Goal: Find specific page/section: Find specific page/section

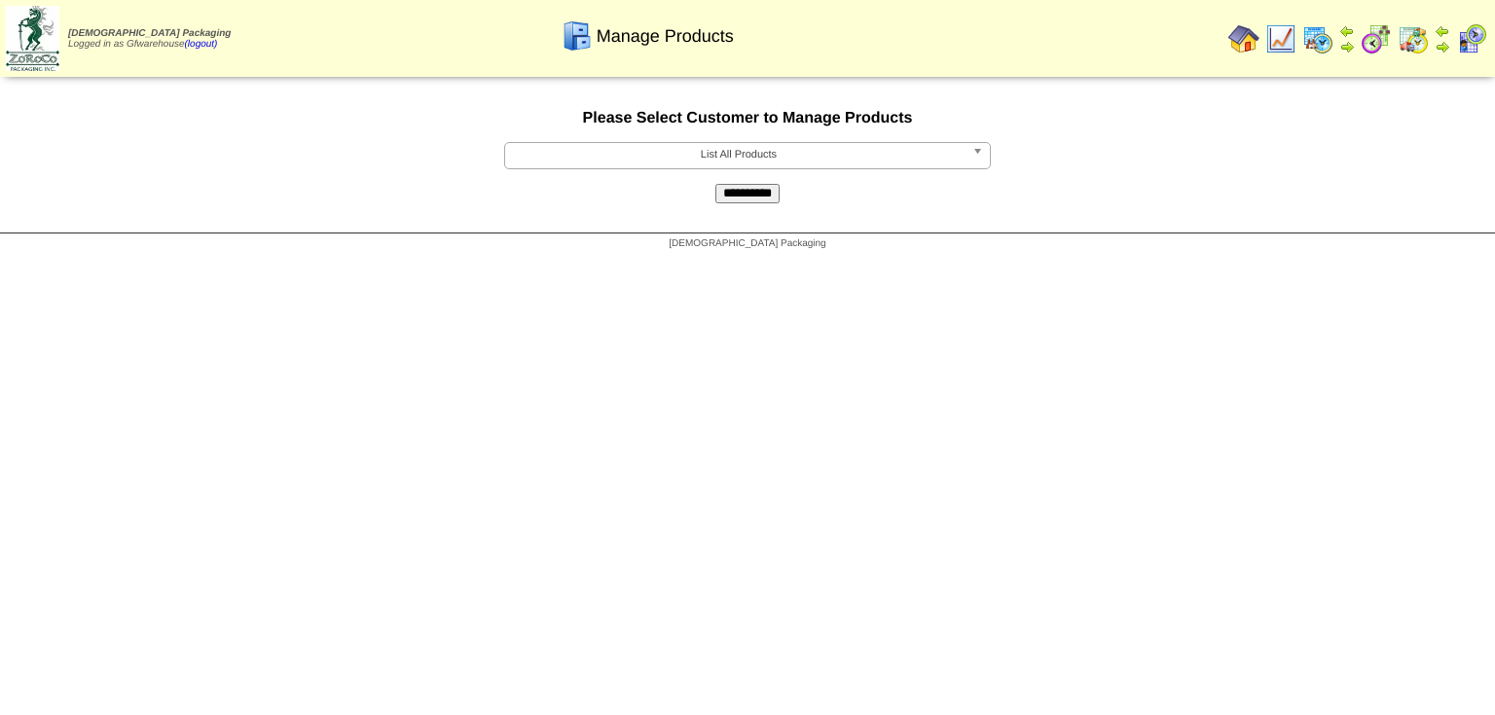
click at [790, 151] on span "List All Products" at bounding box center [739, 154] width 452 height 23
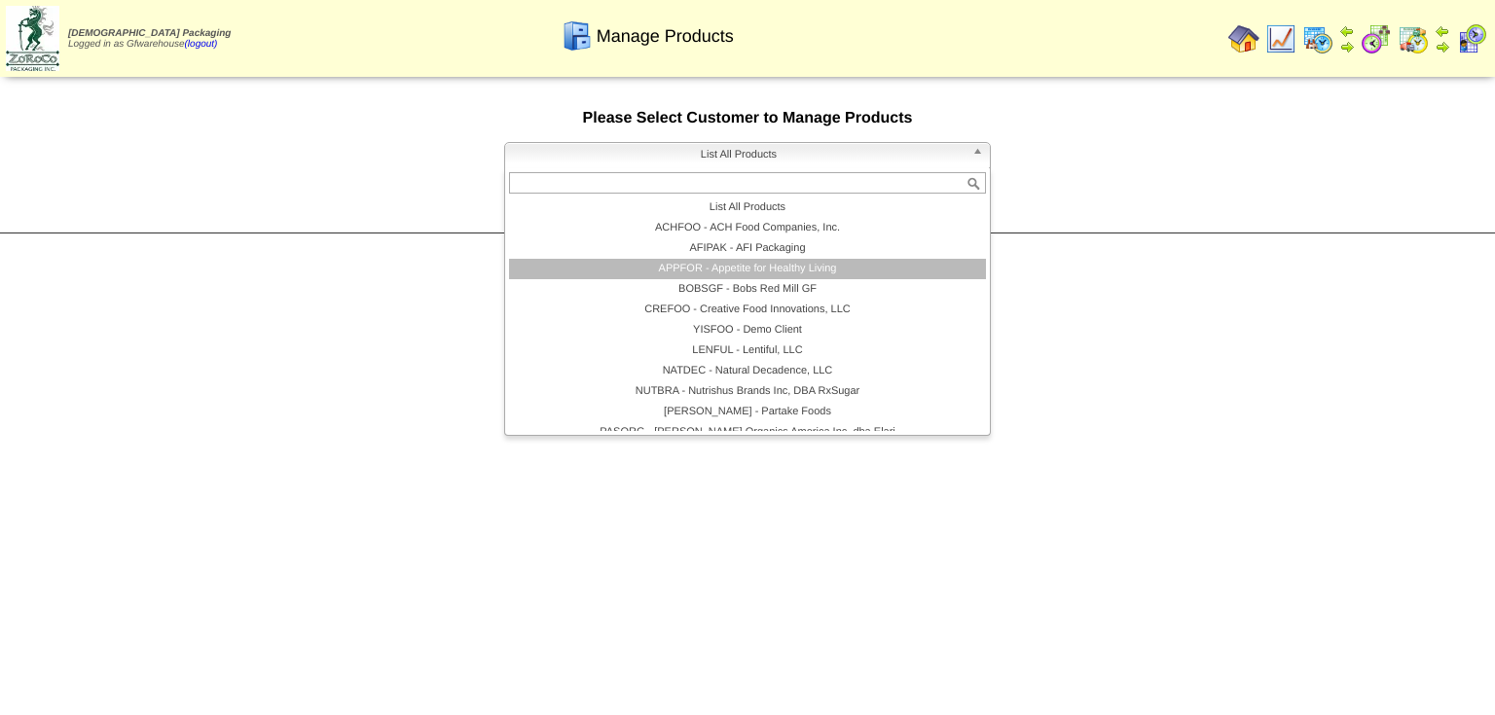
scroll to position [113, 0]
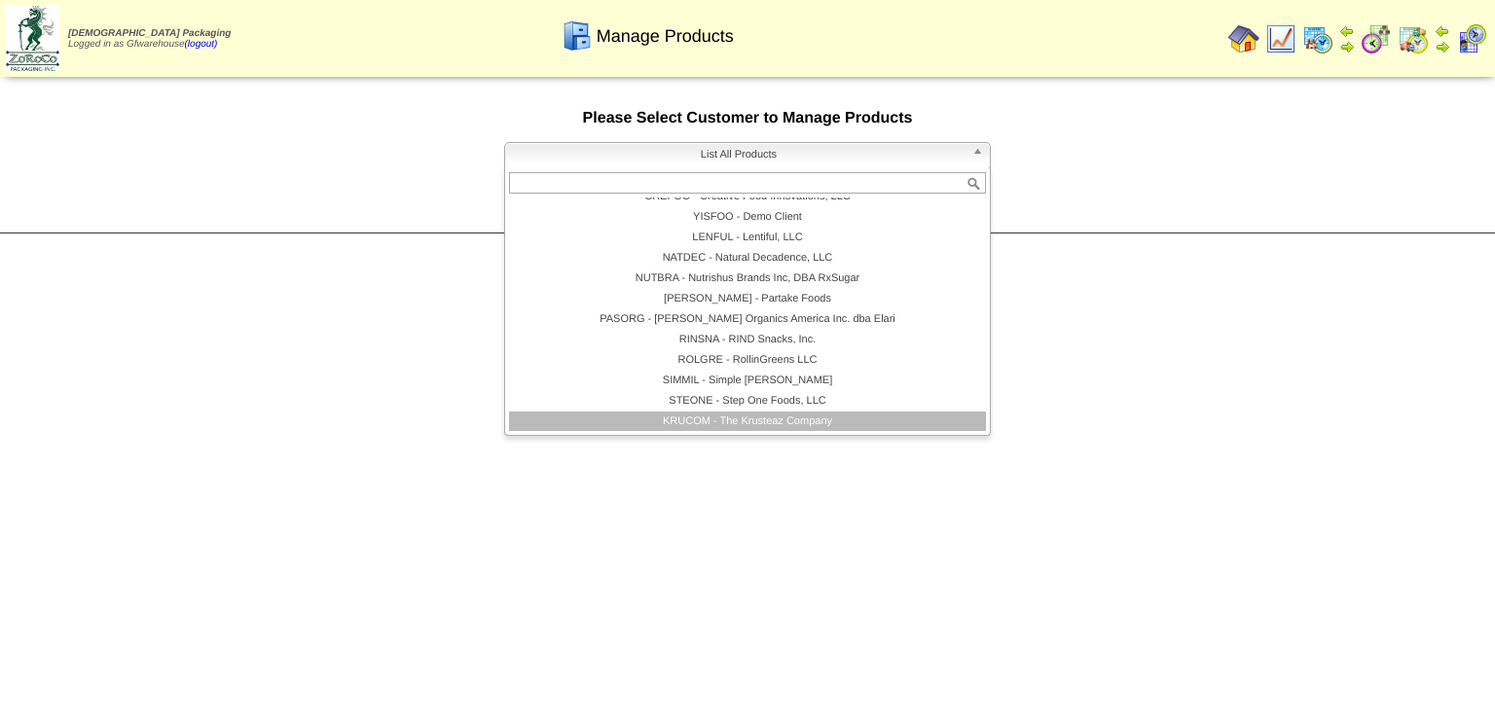
click at [778, 416] on li "KRUCOM - The Krusteaz Company" at bounding box center [747, 422] width 477 height 20
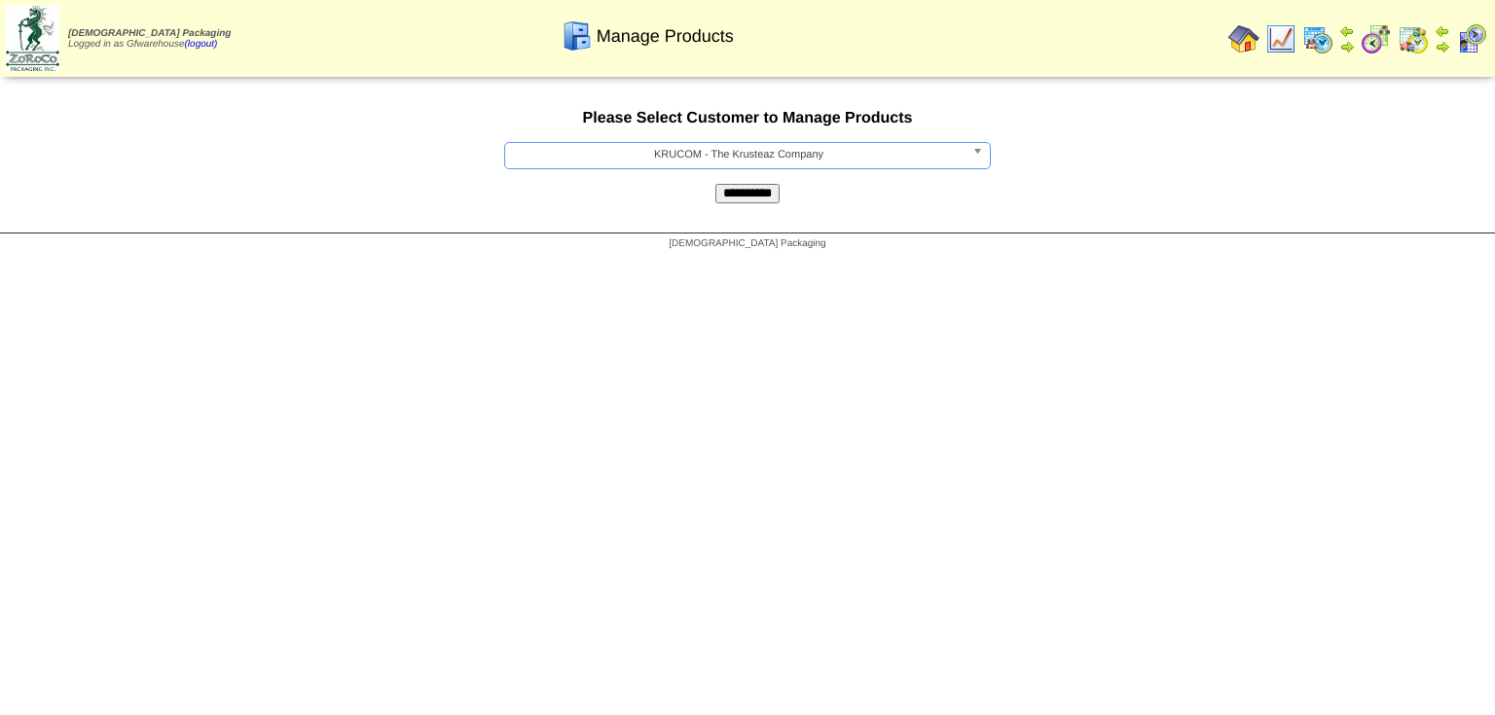
click at [759, 202] on input "**********" at bounding box center [747, 193] width 64 height 19
